Goal: Task Accomplishment & Management: Use online tool/utility

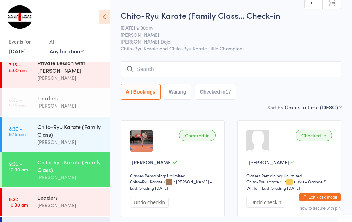
click at [148, 70] on input "search" at bounding box center [230, 69] width 220 height 16
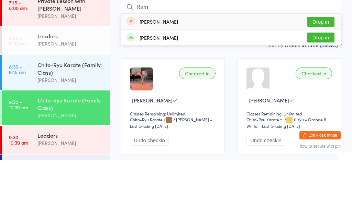
type input "Ram"
click at [323, 95] on button "Drop in" at bounding box center [320, 100] width 27 height 10
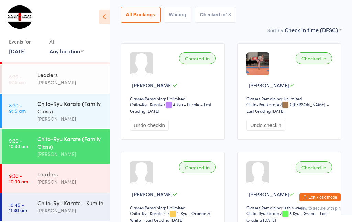
scroll to position [37, 0]
click at [68, 213] on div "[PERSON_NAME]" at bounding box center [70, 211] width 66 height 8
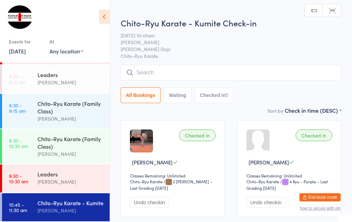
click at [157, 74] on input "search" at bounding box center [230, 73] width 220 height 16
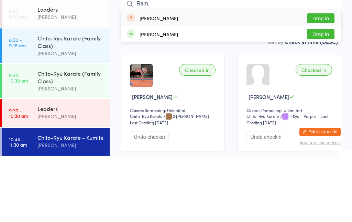
type input "Ram"
click at [319, 95] on button "Drop in" at bounding box center [320, 100] width 27 height 10
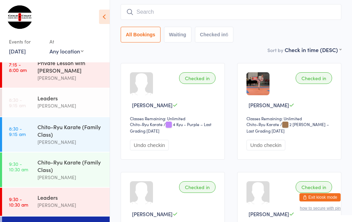
scroll to position [47, 0]
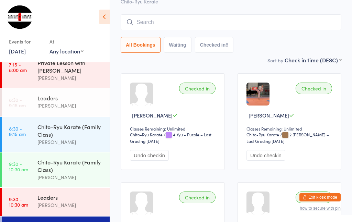
click at [169, 21] on input "search" at bounding box center [230, 22] width 220 height 16
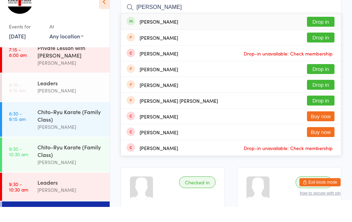
type input "[PERSON_NAME]"
click at [321, 32] on button "Drop in" at bounding box center [320, 37] width 27 height 10
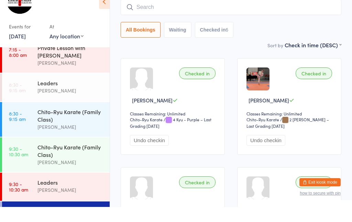
scroll to position [62, 0]
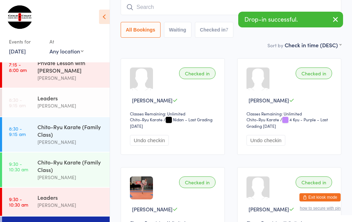
click at [51, 174] on div "Chito-Ryu Karate (Family Class)" at bounding box center [70, 166] width 66 height 15
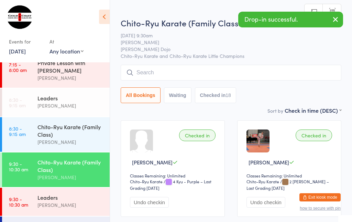
click at [49, 138] on div "Chito-Ryu Karate (Family Class)" at bounding box center [70, 130] width 66 height 15
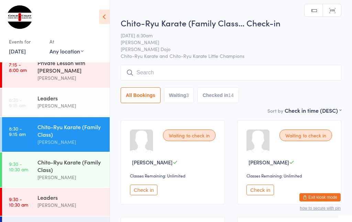
click at [49, 105] on div "[PERSON_NAME]" at bounding box center [70, 106] width 66 height 8
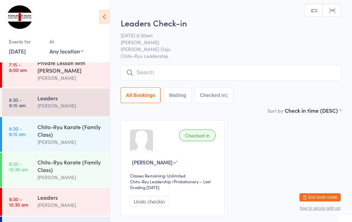
click at [181, 69] on input "search" at bounding box center [230, 73] width 220 height 16
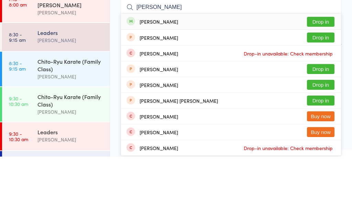
type input "[PERSON_NAME]"
click at [322, 82] on button "Drop in" at bounding box center [320, 87] width 27 height 10
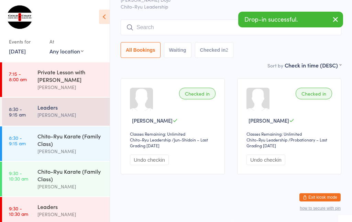
click at [37, 115] on div "[PERSON_NAME]" at bounding box center [70, 115] width 66 height 8
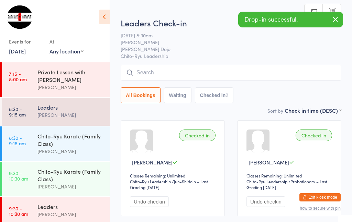
click at [162, 70] on input "search" at bounding box center [230, 73] width 220 height 16
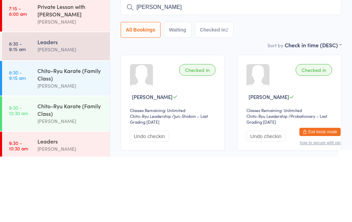
type input "[PERSON_NAME]"
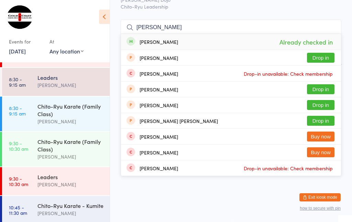
scroll to position [28, 0]
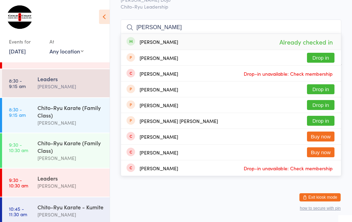
click at [44, 190] on div "[PERSON_NAME]" at bounding box center [70, 186] width 66 height 8
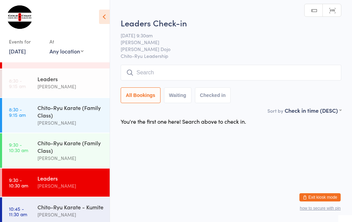
click at [181, 71] on input "search" at bounding box center [230, 73] width 220 height 16
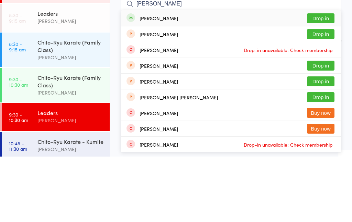
type input "[PERSON_NAME]"
click at [315, 79] on button "Drop in" at bounding box center [320, 84] width 27 height 10
